Goal: Use online tool/utility: Utilize a website feature to perform a specific function

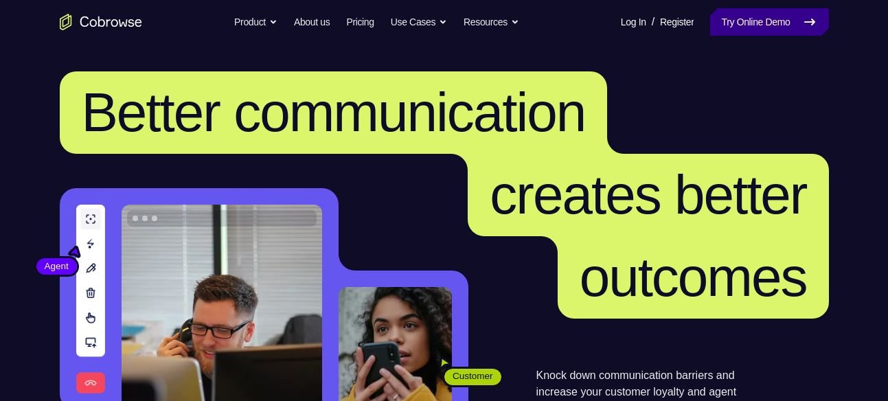
click at [756, 21] on link "Try Online Demo" at bounding box center [769, 21] width 118 height 27
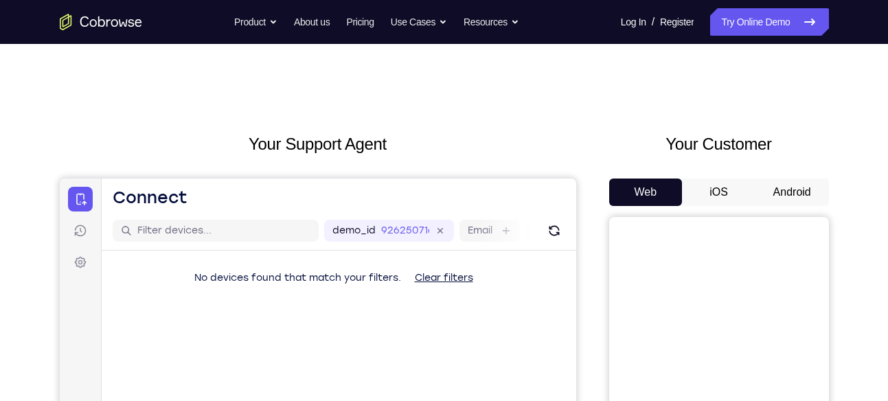
click at [774, 184] on button "Android" at bounding box center [793, 192] width 74 height 27
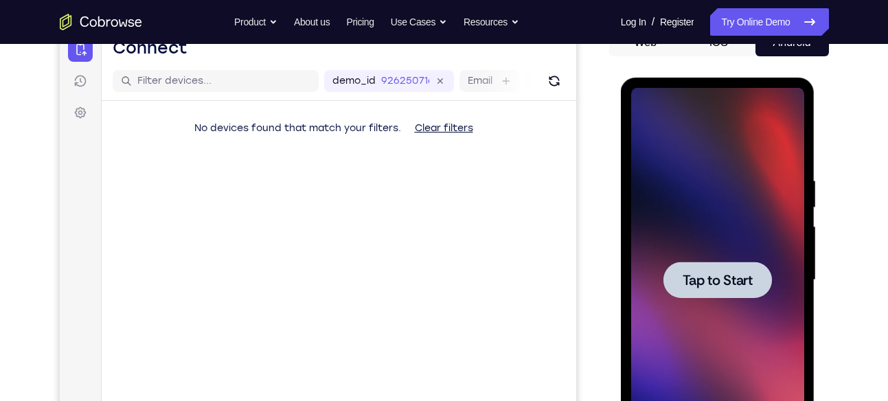
click at [697, 254] on div at bounding box center [717, 280] width 173 height 385
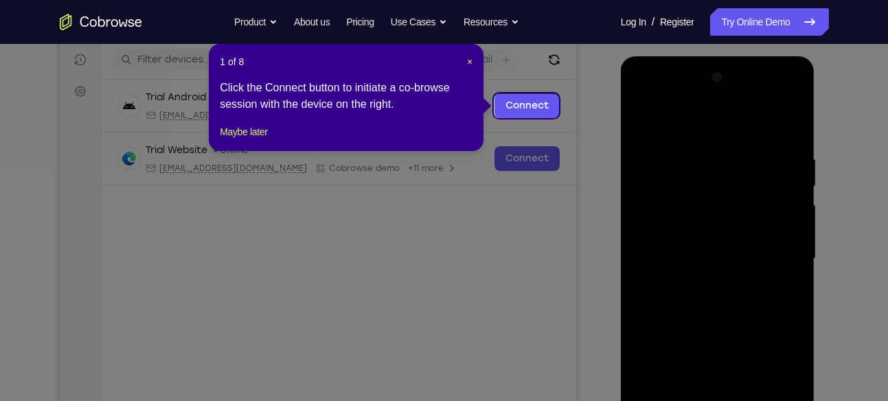
scroll to position [170, 0]
click at [473, 60] on span "×" at bounding box center [469, 62] width 5 height 11
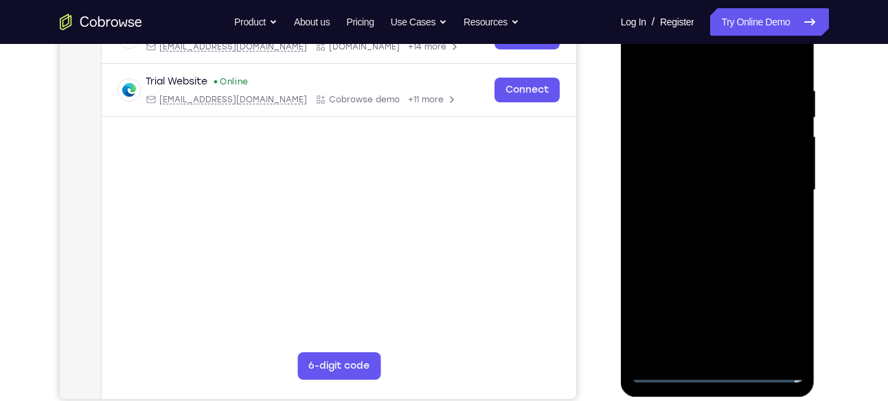
scroll to position [244, 0]
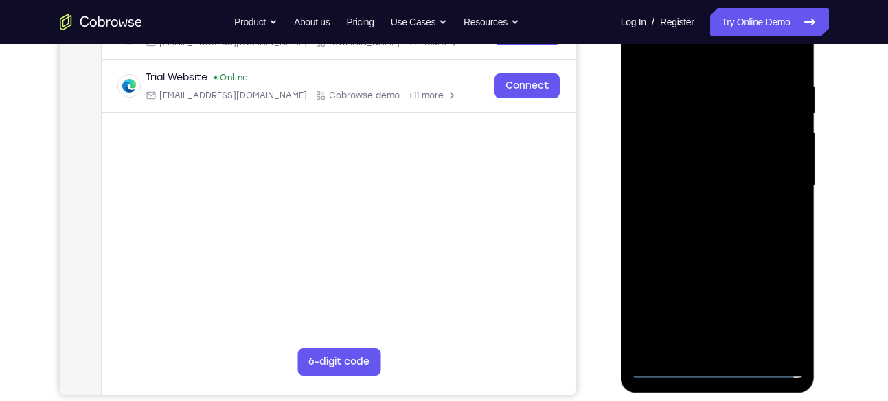
click at [717, 368] on div at bounding box center [717, 186] width 173 height 385
click at [784, 315] on div at bounding box center [717, 186] width 173 height 385
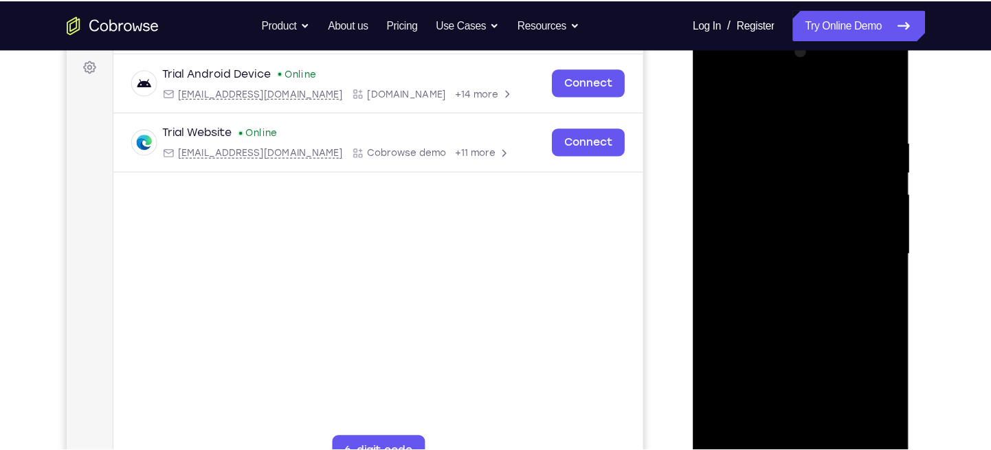
scroll to position [203, 0]
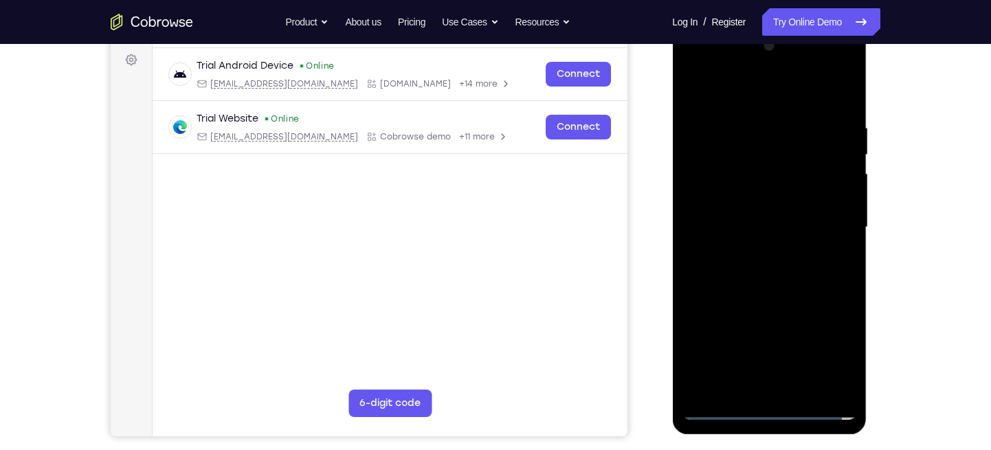
click at [715, 66] on div at bounding box center [768, 227] width 173 height 385
click at [824, 230] on div at bounding box center [768, 227] width 173 height 385
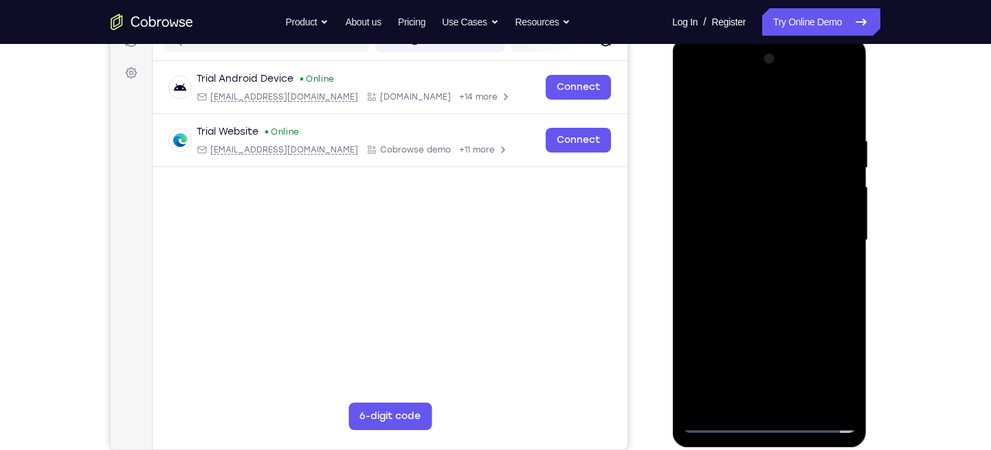
scroll to position [190, 0]
click at [756, 264] on div at bounding box center [768, 239] width 173 height 385
click at [764, 224] on div at bounding box center [768, 239] width 173 height 385
click at [743, 214] on div at bounding box center [768, 239] width 173 height 385
click at [767, 240] on div at bounding box center [768, 239] width 173 height 385
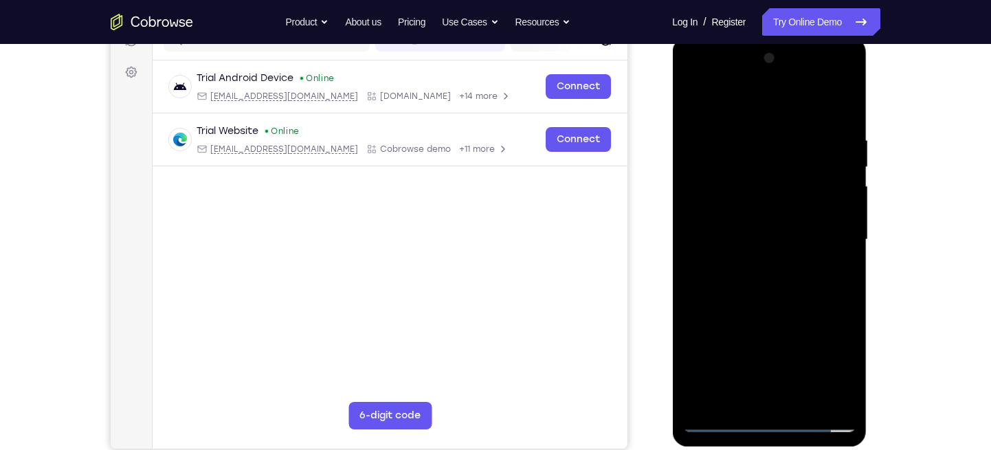
click at [768, 289] on div at bounding box center [768, 239] width 173 height 385
click at [772, 284] on div at bounding box center [768, 239] width 173 height 385
click at [783, 287] on div at bounding box center [768, 239] width 173 height 385
click at [784, 284] on div at bounding box center [768, 239] width 173 height 385
click at [840, 131] on div at bounding box center [768, 239] width 173 height 385
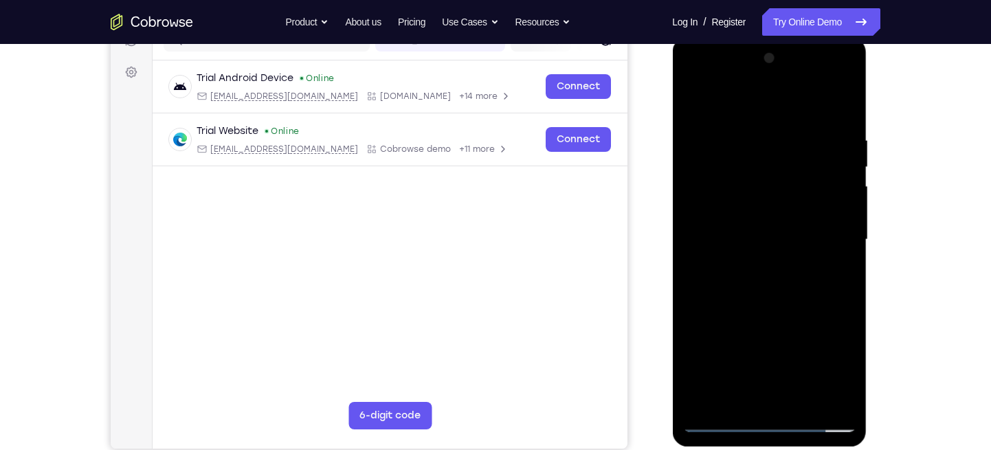
drag, startPoint x: 776, startPoint y: 143, endPoint x: 793, endPoint y: 386, distance: 243.8
click at [793, 386] on div at bounding box center [768, 239] width 173 height 385
drag, startPoint x: 751, startPoint y: 110, endPoint x: 776, endPoint y: 53, distance: 62.4
click at [776, 53] on div at bounding box center [768, 239] width 173 height 385
click at [792, 296] on div at bounding box center [768, 239] width 173 height 385
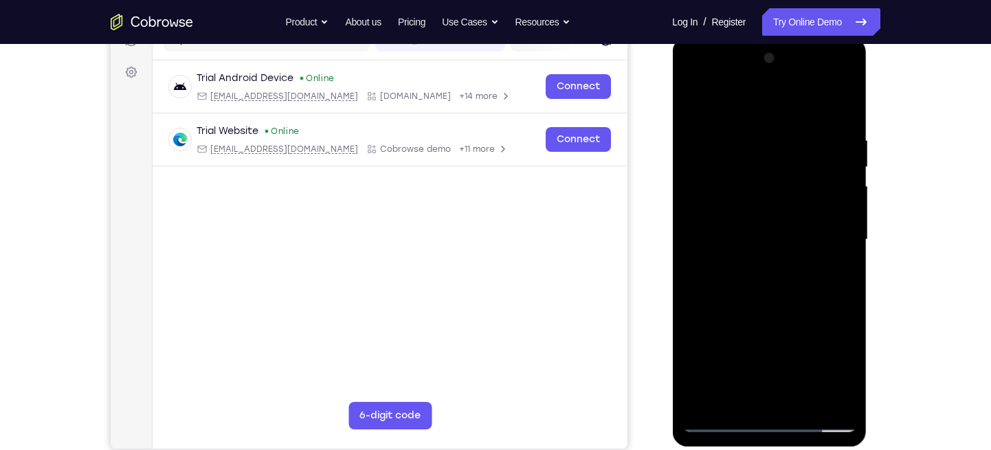
click at [805, 399] on div at bounding box center [768, 239] width 173 height 385
click at [780, 308] on div at bounding box center [768, 239] width 173 height 385
click at [789, 211] on div at bounding box center [768, 239] width 173 height 385
click at [694, 102] on div at bounding box center [768, 239] width 173 height 385
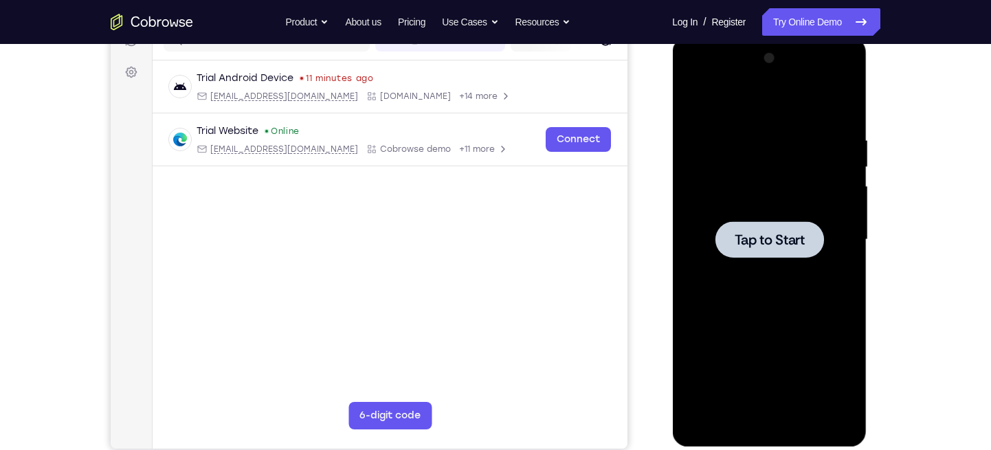
click at [795, 214] on div at bounding box center [768, 239] width 173 height 385
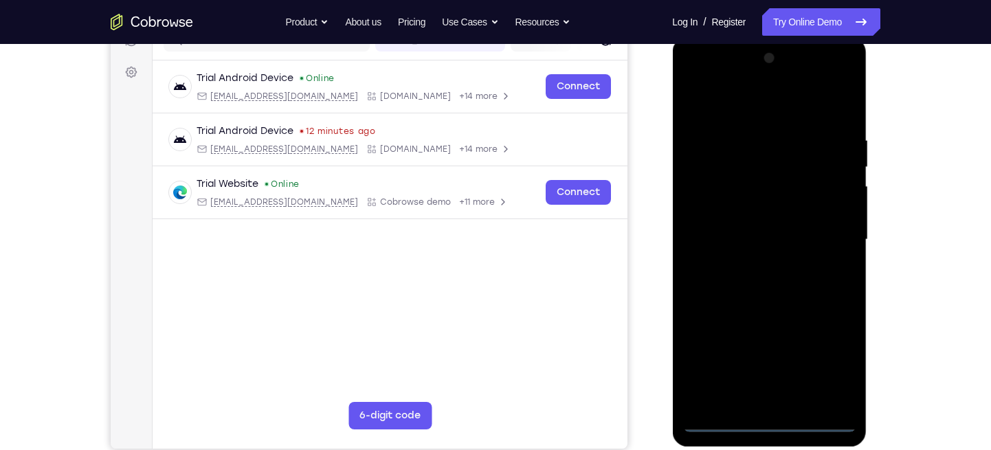
click at [776, 401] on div at bounding box center [768, 239] width 173 height 385
click at [825, 360] on div at bounding box center [768, 239] width 173 height 385
click at [726, 83] on div at bounding box center [768, 239] width 173 height 385
click at [830, 238] on div at bounding box center [768, 239] width 173 height 385
click at [756, 267] on div at bounding box center [768, 239] width 173 height 385
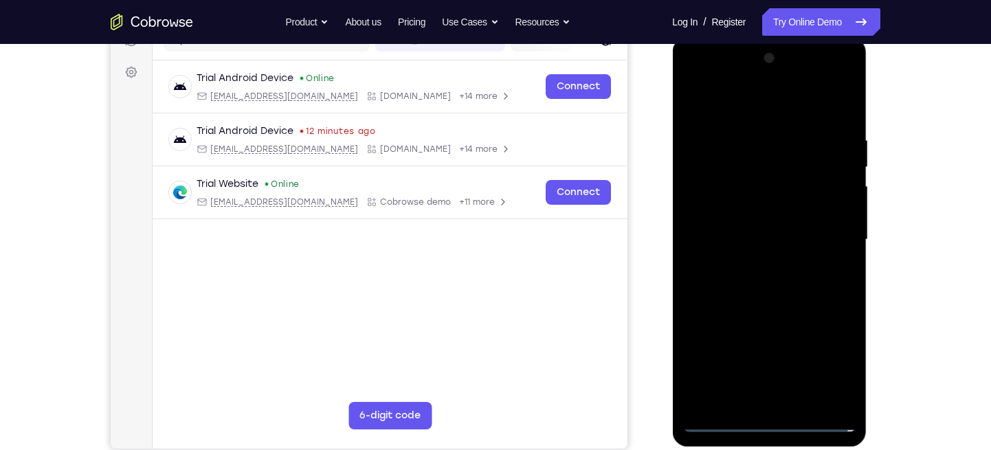
click at [750, 225] on div at bounding box center [768, 239] width 173 height 385
click at [746, 207] on div at bounding box center [768, 239] width 173 height 385
click at [767, 240] on div at bounding box center [768, 239] width 173 height 385
click at [774, 280] on div at bounding box center [768, 239] width 173 height 385
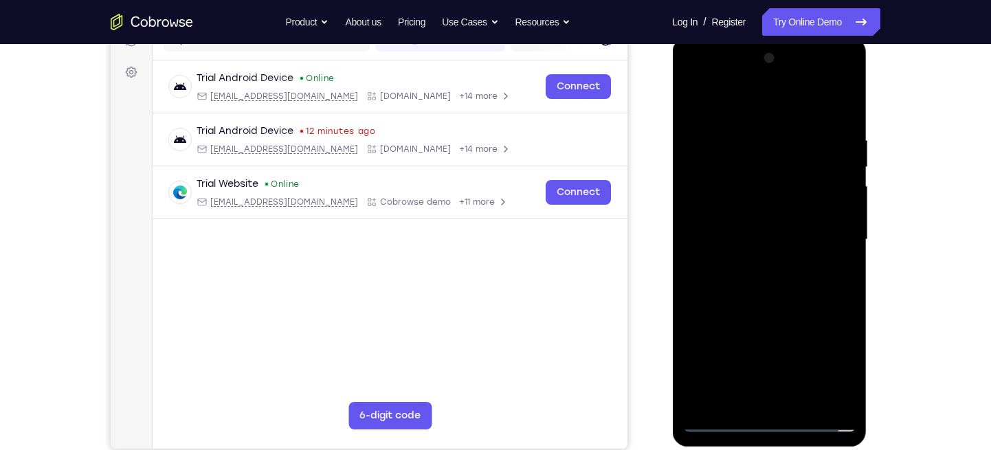
click at [778, 286] on div at bounding box center [768, 239] width 173 height 385
click at [782, 280] on div at bounding box center [768, 239] width 173 height 385
drag, startPoint x: 786, startPoint y: 151, endPoint x: 793, endPoint y: 298, distance: 147.2
click at [793, 298] on div at bounding box center [768, 239] width 173 height 385
drag, startPoint x: 777, startPoint y: 108, endPoint x: 785, endPoint y: 85, distance: 24.1
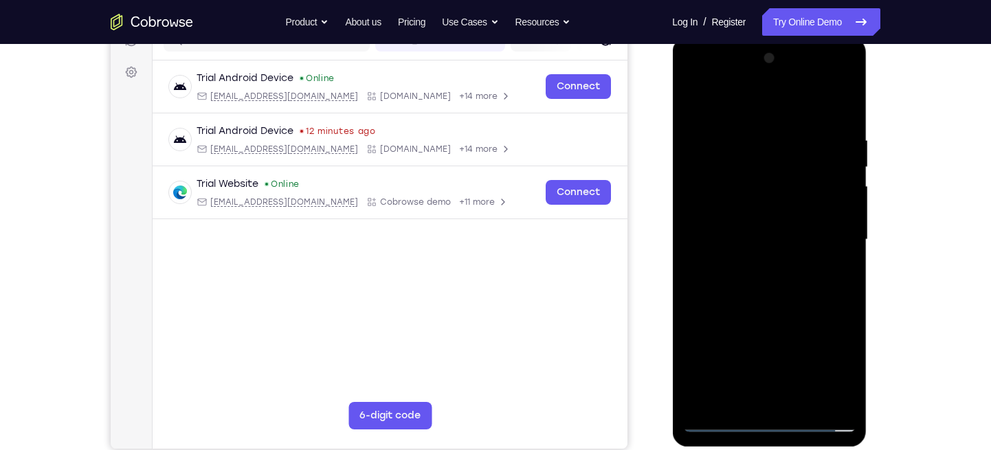
click at [785, 85] on div at bounding box center [768, 239] width 173 height 385
click at [764, 232] on div at bounding box center [768, 239] width 173 height 385
click at [761, 170] on div at bounding box center [768, 239] width 173 height 385
click at [713, 213] on div at bounding box center [768, 239] width 173 height 385
click at [742, 236] on div at bounding box center [768, 239] width 173 height 385
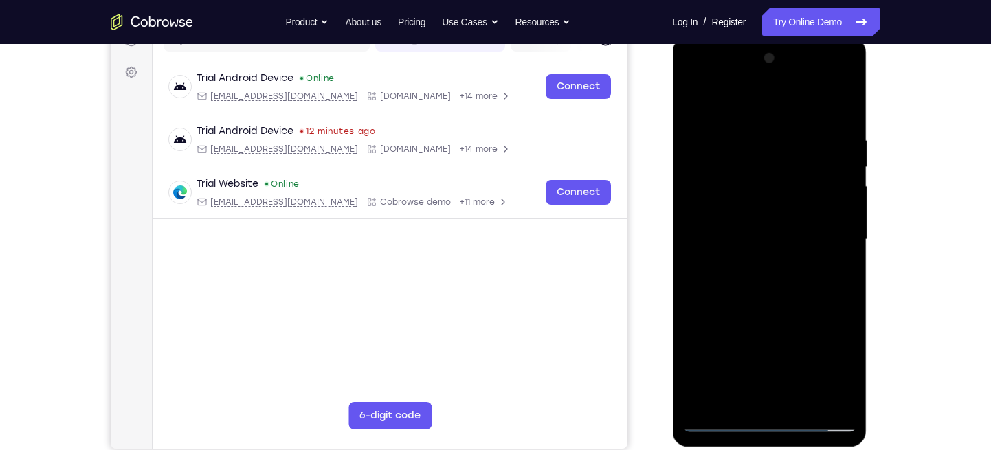
click at [761, 286] on div at bounding box center [768, 239] width 173 height 385
drag, startPoint x: 805, startPoint y: 139, endPoint x: 842, endPoint y: 370, distance: 233.9
click at [842, 370] on div at bounding box center [768, 239] width 173 height 385
click at [844, 117] on div at bounding box center [768, 239] width 173 height 385
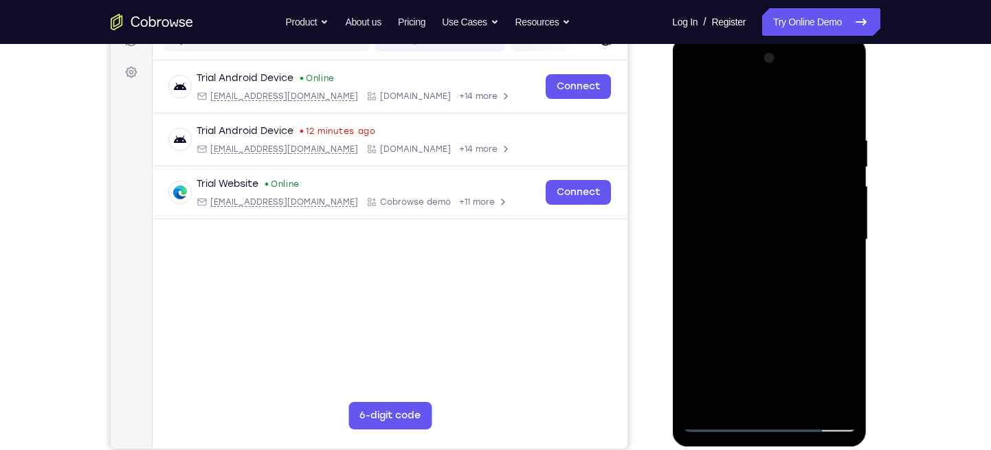
click at [800, 401] on div at bounding box center [768, 239] width 173 height 385
click at [806, 307] on div at bounding box center [768, 239] width 173 height 385
click at [696, 102] on div at bounding box center [768, 239] width 173 height 385
drag, startPoint x: 767, startPoint y: 308, endPoint x: 788, endPoint y: 243, distance: 69.1
click at [788, 243] on div at bounding box center [768, 239] width 173 height 385
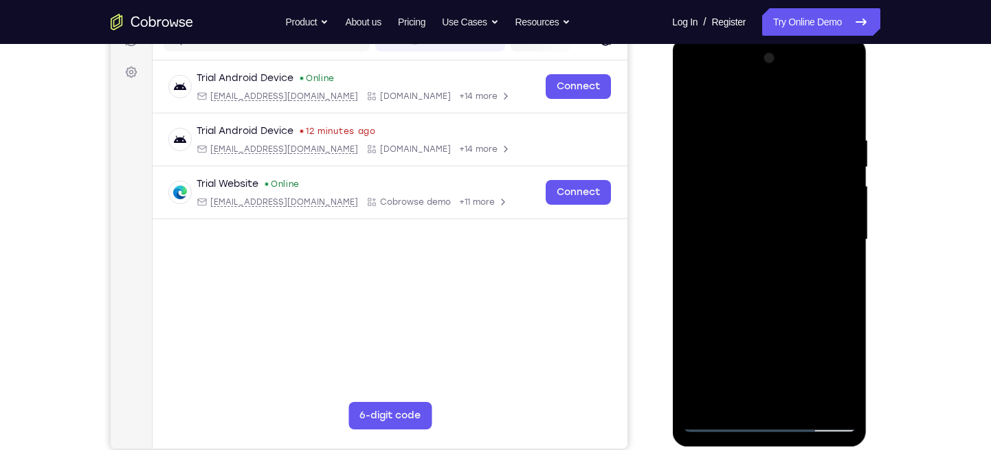
drag, startPoint x: 793, startPoint y: 317, endPoint x: 810, endPoint y: 225, distance: 94.3
click at [810, 225] on div at bounding box center [768, 239] width 173 height 385
drag, startPoint x: 799, startPoint y: 308, endPoint x: 823, endPoint y: 218, distance: 92.5
click at [823, 218] on div at bounding box center [768, 239] width 173 height 385
drag, startPoint x: 785, startPoint y: 302, endPoint x: 822, endPoint y: 202, distance: 106.9
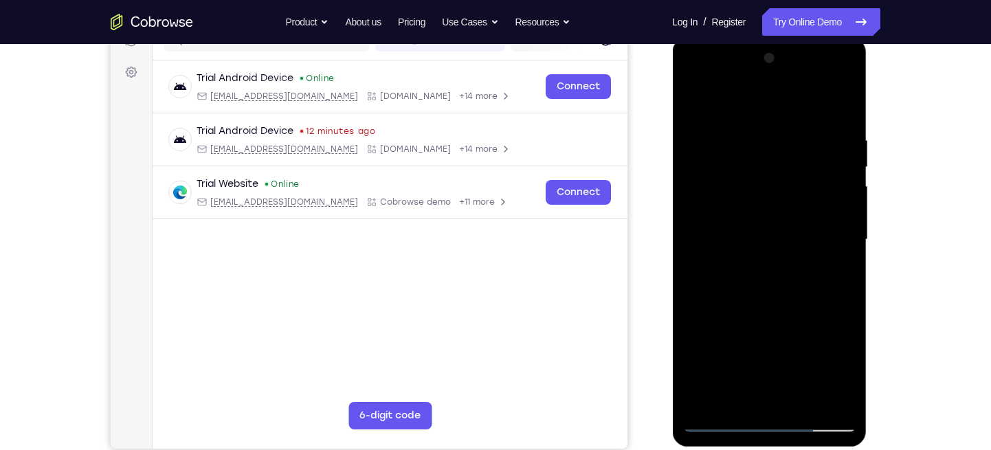
click at [822, 202] on div at bounding box center [768, 239] width 173 height 385
click at [844, 259] on div at bounding box center [768, 239] width 173 height 385
drag, startPoint x: 762, startPoint y: 288, endPoint x: 804, endPoint y: 115, distance: 178.1
click at [804, 115] on div at bounding box center [768, 239] width 173 height 385
drag, startPoint x: 760, startPoint y: 325, endPoint x: 820, endPoint y: 106, distance: 227.3
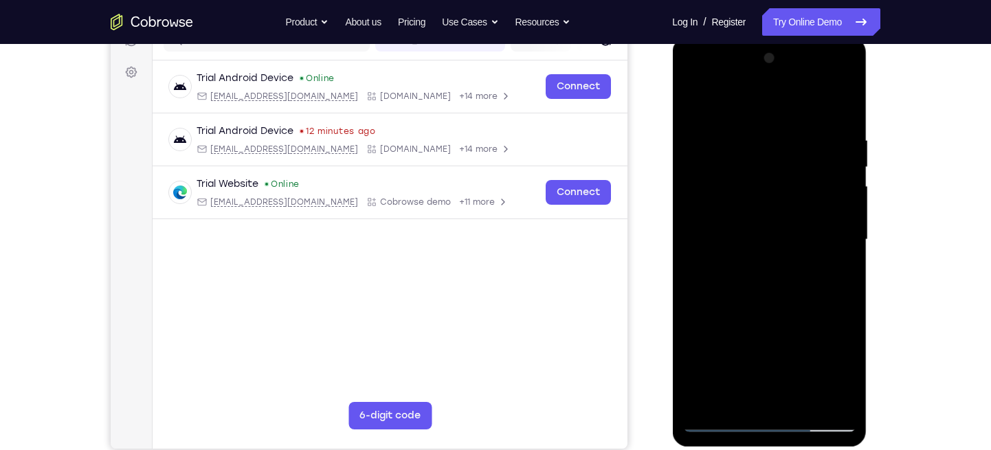
click at [820, 106] on div at bounding box center [768, 239] width 173 height 385
drag, startPoint x: 792, startPoint y: 337, endPoint x: 827, endPoint y: 205, distance: 135.8
click at [827, 205] on div at bounding box center [768, 239] width 173 height 385
drag, startPoint x: 776, startPoint y: 302, endPoint x: 812, endPoint y: 142, distance: 164.8
click at [812, 142] on div at bounding box center [768, 239] width 173 height 385
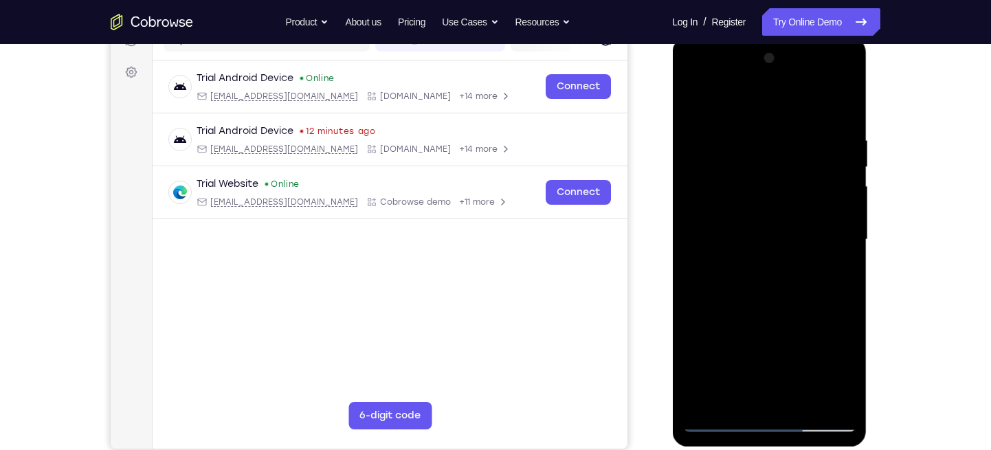
drag, startPoint x: 781, startPoint y: 310, endPoint x: 817, endPoint y: 180, distance: 134.7
click at [817, 180] on div at bounding box center [768, 239] width 173 height 385
drag, startPoint x: 805, startPoint y: 286, endPoint x: 822, endPoint y: 205, distance: 82.9
click at [822, 205] on div at bounding box center [768, 239] width 173 height 385
drag, startPoint x: 781, startPoint y: 360, endPoint x: 809, endPoint y: 198, distance: 164.5
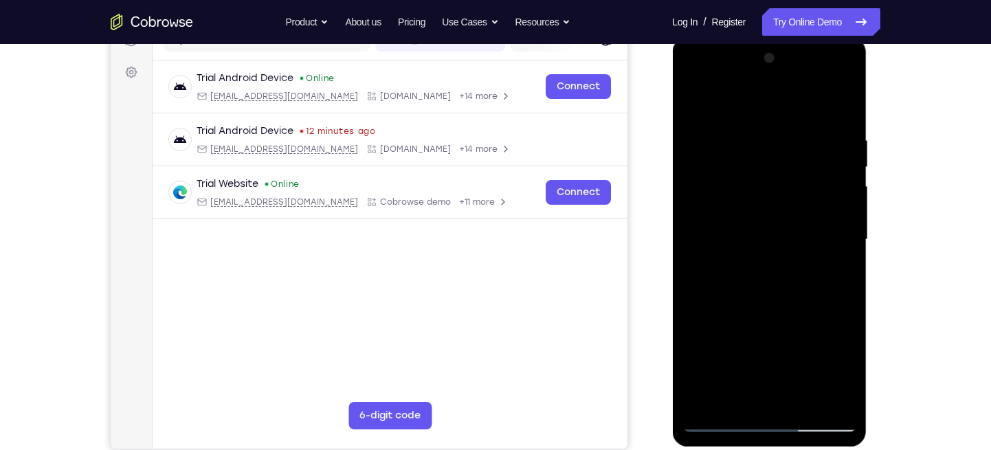
click at [809, 198] on div at bounding box center [768, 239] width 173 height 385
drag, startPoint x: 778, startPoint y: 357, endPoint x: 796, endPoint y: 267, distance: 91.9
click at [796, 267] on div at bounding box center [768, 239] width 173 height 385
click at [845, 207] on div at bounding box center [768, 239] width 173 height 385
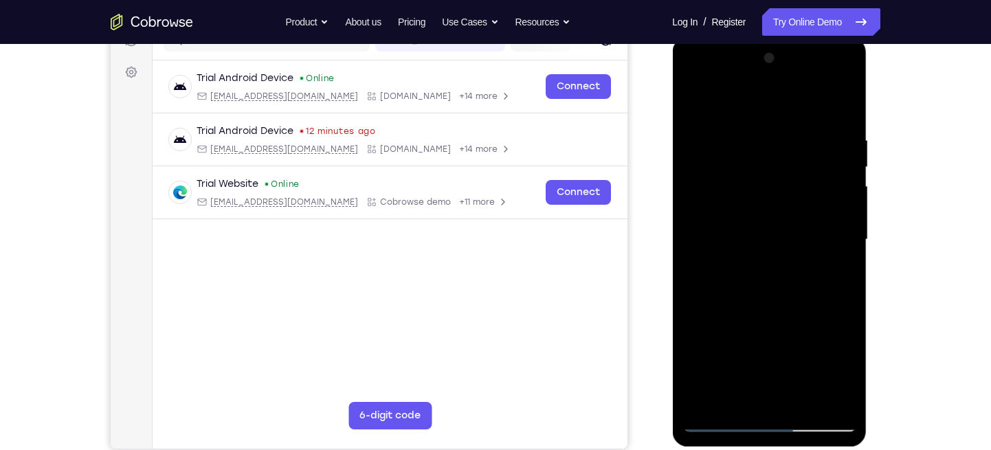
click at [845, 207] on div at bounding box center [768, 239] width 173 height 385
drag, startPoint x: 816, startPoint y: 304, endPoint x: 848, endPoint y: 131, distance: 176.0
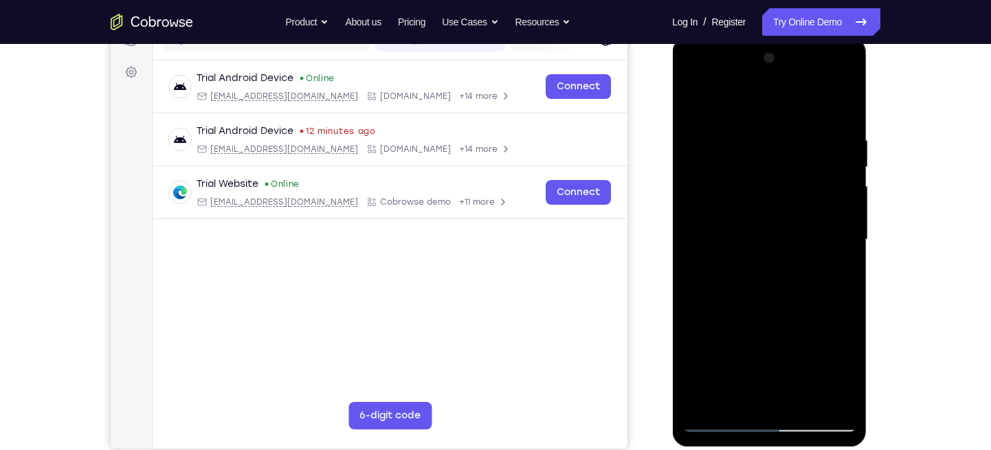
click at [848, 131] on div at bounding box center [768, 239] width 173 height 385
drag, startPoint x: 805, startPoint y: 279, endPoint x: 848, endPoint y: 111, distance: 173.8
click at [848, 111] on div at bounding box center [768, 239] width 173 height 385
drag, startPoint x: 787, startPoint y: 316, endPoint x: 831, endPoint y: 144, distance: 177.1
click at [831, 144] on div at bounding box center [768, 239] width 173 height 385
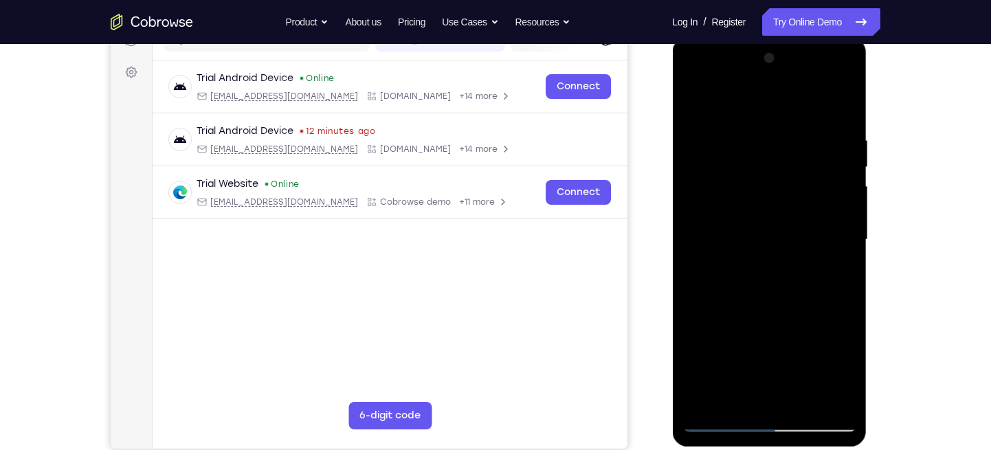
drag, startPoint x: 801, startPoint y: 315, endPoint x: 836, endPoint y: 135, distance: 183.4
click at [836, 135] on div at bounding box center [768, 239] width 173 height 385
drag, startPoint x: 776, startPoint y: 309, endPoint x: 837, endPoint y: 115, distance: 203.8
click at [837, 115] on div at bounding box center [768, 239] width 173 height 385
drag, startPoint x: 802, startPoint y: 289, endPoint x: 832, endPoint y: 188, distance: 105.4
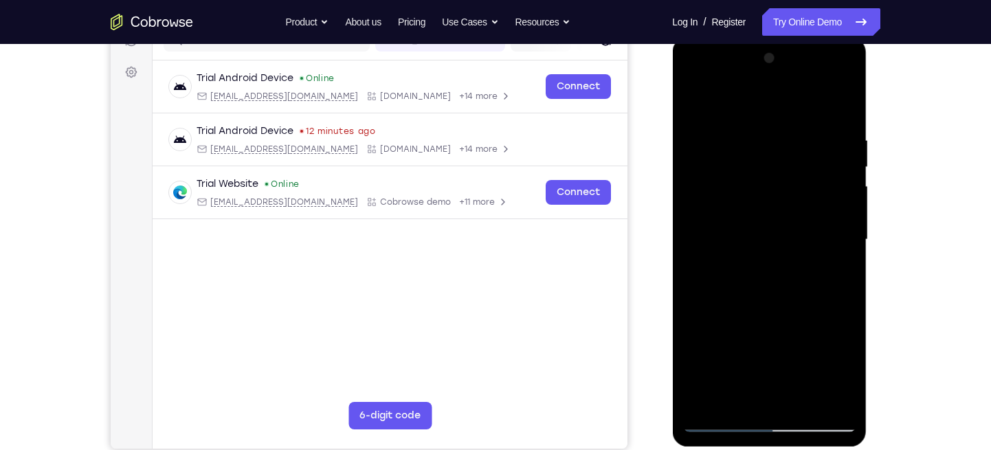
click at [832, 188] on div at bounding box center [768, 239] width 173 height 385
drag, startPoint x: 792, startPoint y: 323, endPoint x: 837, endPoint y: 169, distance: 160.4
click at [837, 169] on div at bounding box center [768, 239] width 173 height 385
drag, startPoint x: 789, startPoint y: 308, endPoint x: 851, endPoint y: 106, distance: 211.0
click at [851, 106] on div at bounding box center [768, 239] width 173 height 385
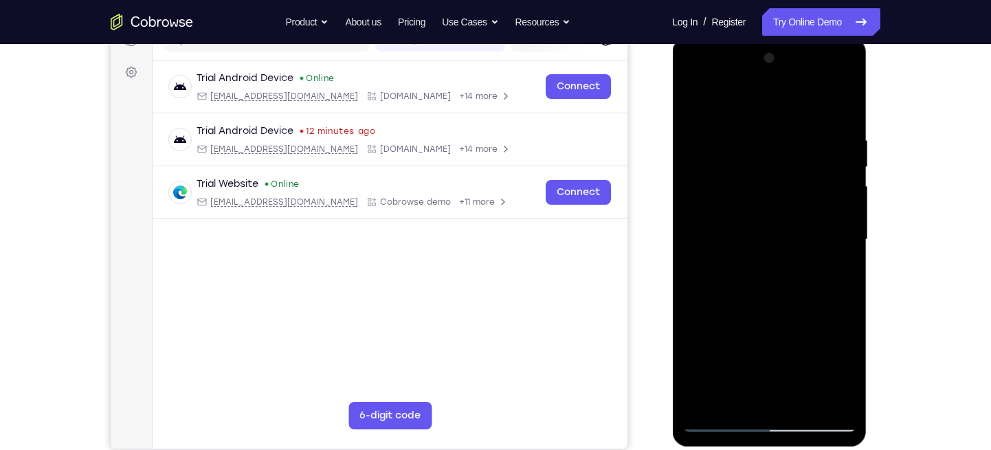
drag, startPoint x: 794, startPoint y: 333, endPoint x: 831, endPoint y: 175, distance: 162.2
click at [831, 175] on div at bounding box center [768, 239] width 173 height 385
click at [844, 198] on div at bounding box center [768, 239] width 173 height 385
